Goal: Information Seeking & Learning: Check status

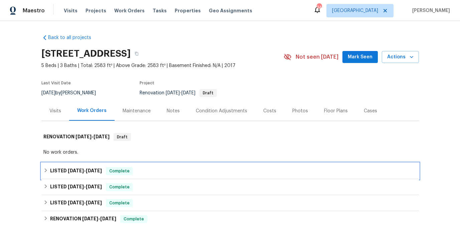
click at [95, 167] on div "LISTED [DATE] - [DATE] Complete" at bounding box center [229, 171] width 377 height 16
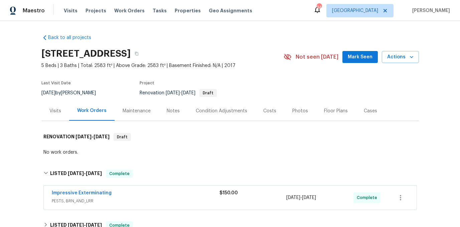
click at [132, 200] on span "PESTS, BRN_AND_LRR" at bounding box center [136, 201] width 168 height 7
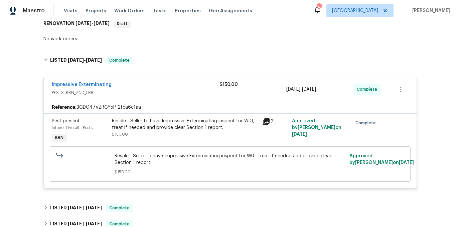
scroll to position [115, 0]
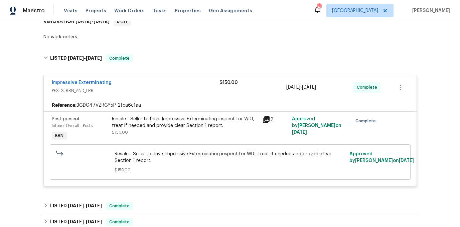
click at [130, 120] on div "Resale - Seller to have Impressive Exterminating inspect for WDI, treat if need…" at bounding box center [185, 122] width 146 height 13
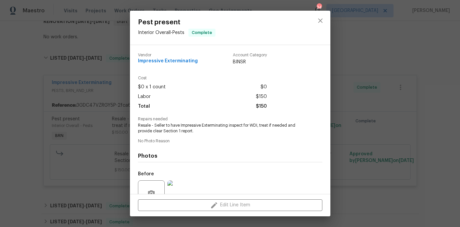
click at [90, 83] on div "Pest present Interior Overall - Pests Complete Vendor Impressive Exterminating …" at bounding box center [230, 113] width 460 height 227
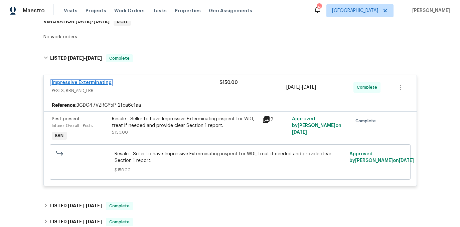
click at [85, 80] on link "Impressive Exterminating" at bounding box center [82, 82] width 60 height 5
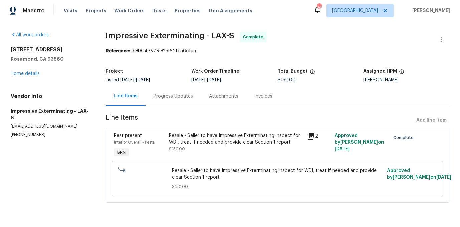
click at [222, 94] on div "Attachments" at bounding box center [223, 96] width 29 height 7
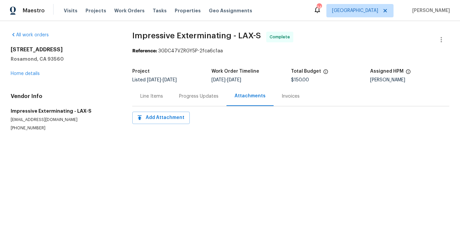
click at [194, 93] on div "Progress Updates" at bounding box center [198, 96] width 39 height 7
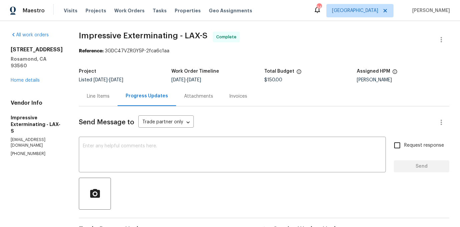
click at [161, 95] on div "Progress Updates" at bounding box center [147, 96] width 42 height 7
click at [109, 93] on div "Line Items" at bounding box center [98, 96] width 39 height 20
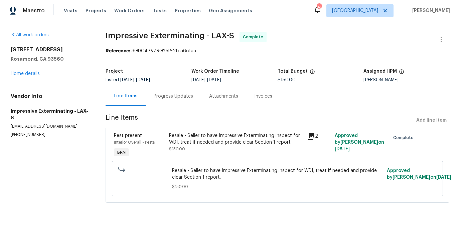
click at [171, 146] on div "Resale - Seller to have Impressive Exterminating inspect for WDI, treat if need…" at bounding box center [236, 143] width 134 height 20
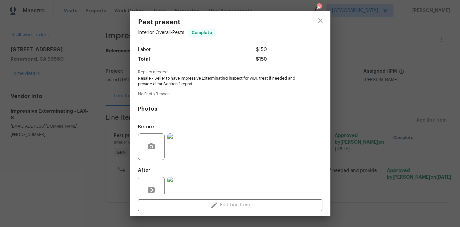
scroll to position [63, 0]
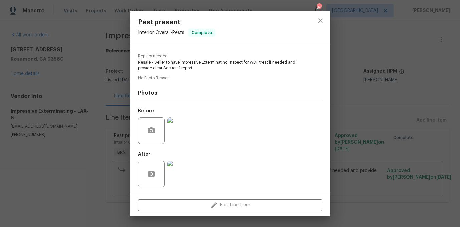
click at [59, 152] on div "Pest present Interior Overall - Pests Complete Vendor Impressive Exterminating …" at bounding box center [230, 113] width 460 height 227
